Goal: Transaction & Acquisition: Download file/media

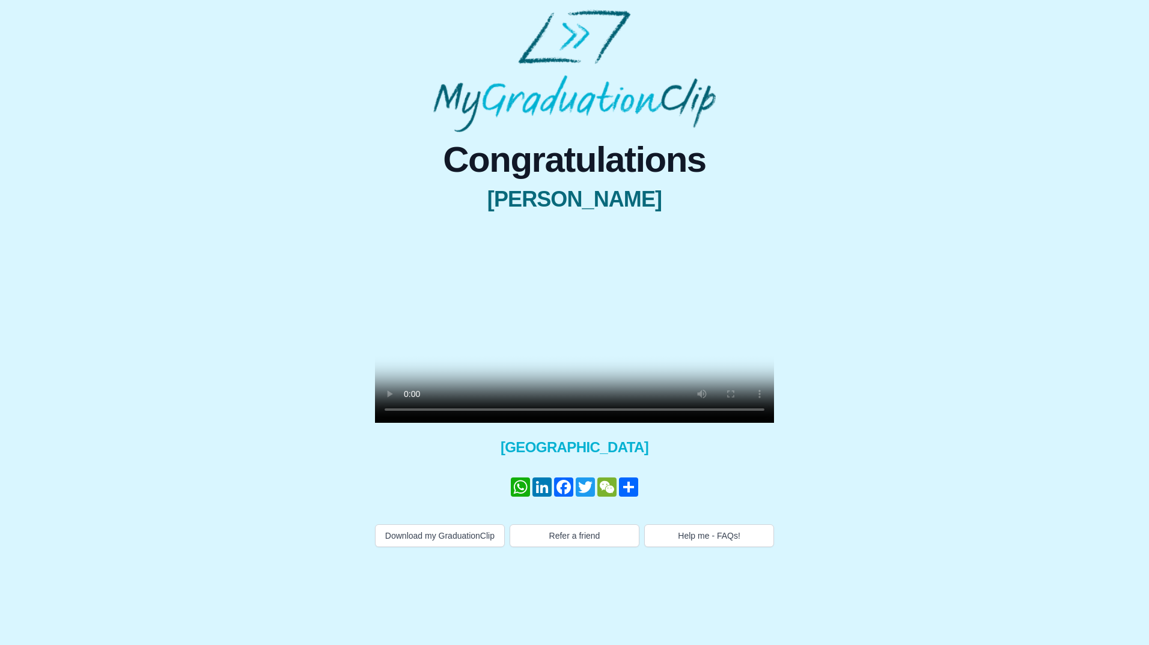
click at [593, 359] on video at bounding box center [574, 322] width 399 height 199
click at [427, 547] on button "Download my GraduationClip" at bounding box center [440, 535] width 130 height 23
click at [1033, 356] on div "Congratulations [PERSON_NAME] × Share your GraduationClip now! WhatsApp LinkedI…" at bounding box center [574, 339] width 1129 height 415
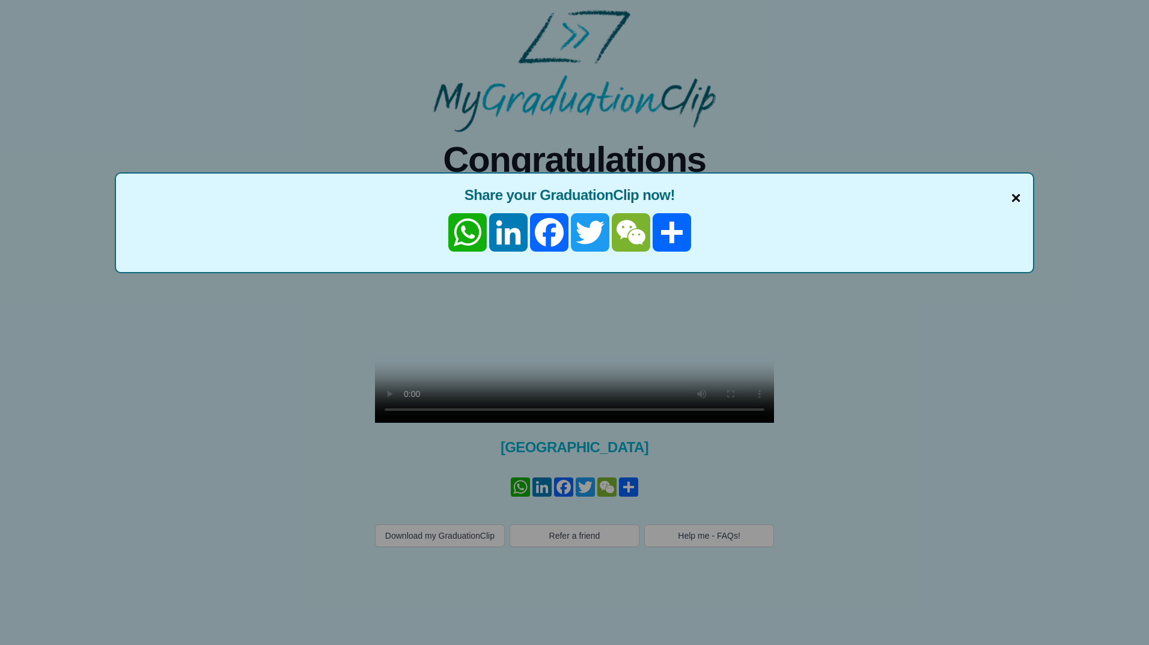
click at [1016, 201] on span "×" at bounding box center [1015, 198] width 10 height 25
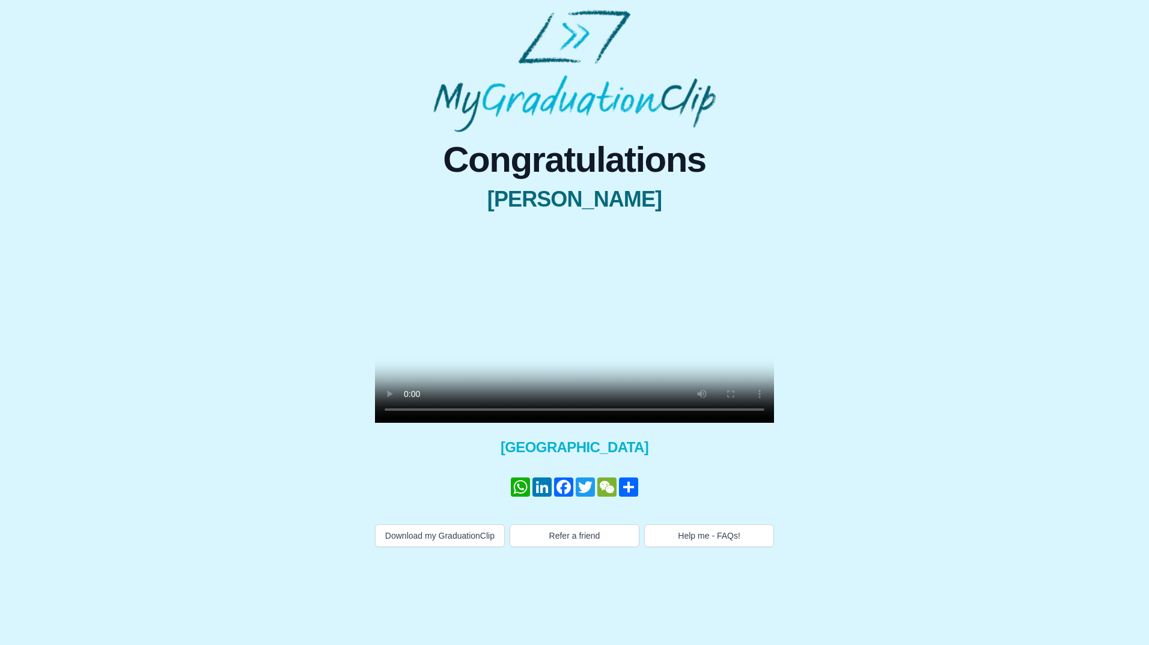
click at [403, 374] on video at bounding box center [574, 322] width 399 height 199
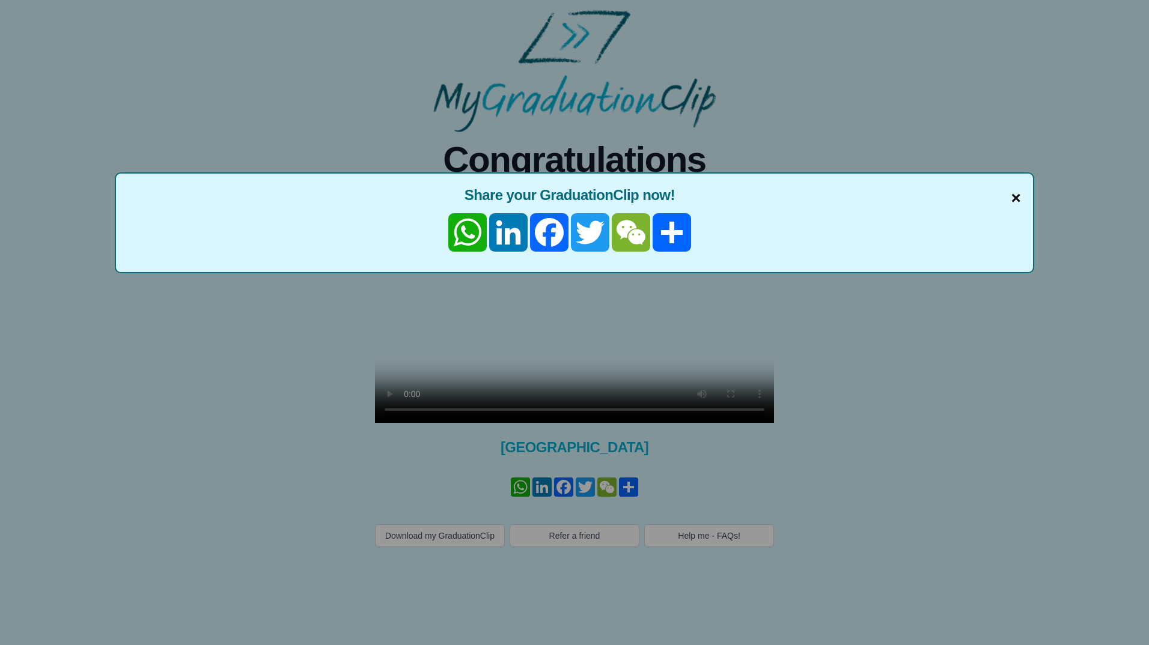
click at [1013, 195] on span "×" at bounding box center [1015, 198] width 10 height 25
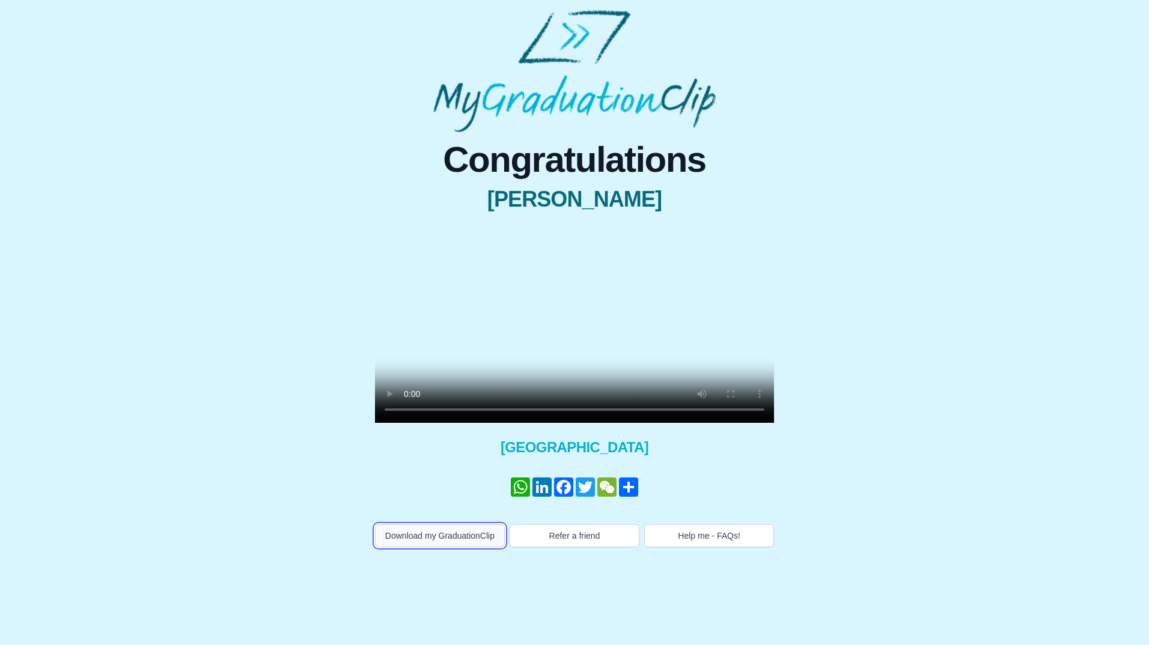
click at [461, 524] on button "Download my GraduationClip" at bounding box center [440, 535] width 130 height 23
